Goal: Find specific page/section: Find specific page/section

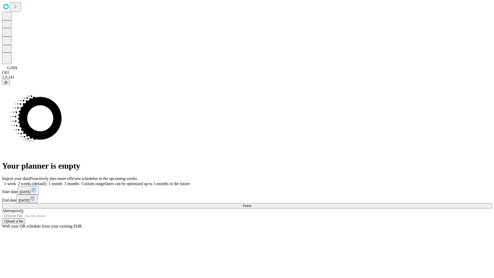
click at [251, 204] on span "Fetch" at bounding box center [247, 206] width 8 height 4
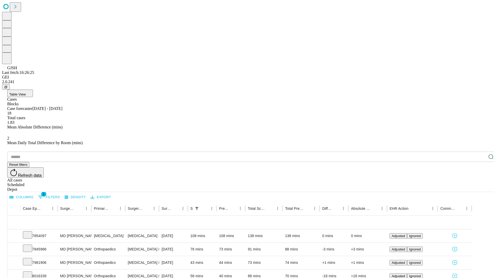
scroll to position [17, 0]
click at [30, 232] on icon at bounding box center [27, 234] width 5 height 5
